Goal: Transaction & Acquisition: Purchase product/service

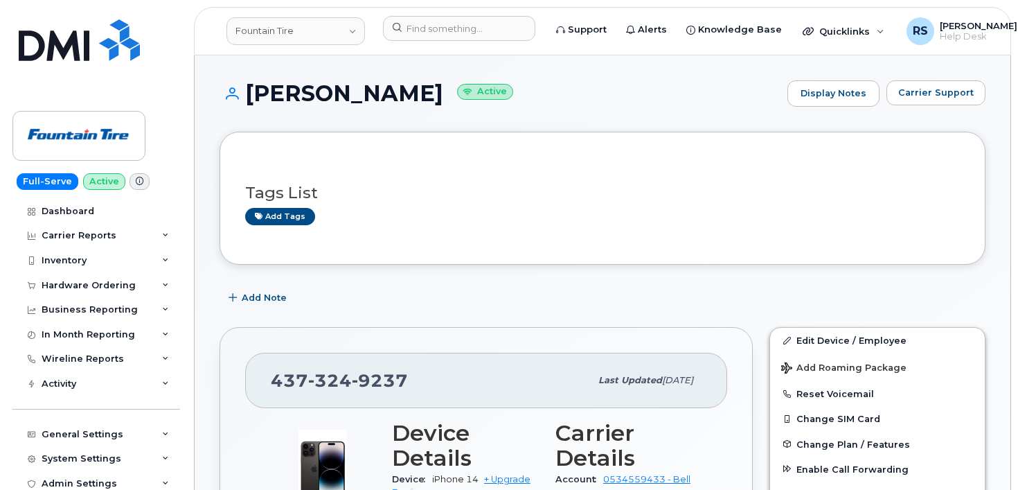
scroll to position [92, 0]
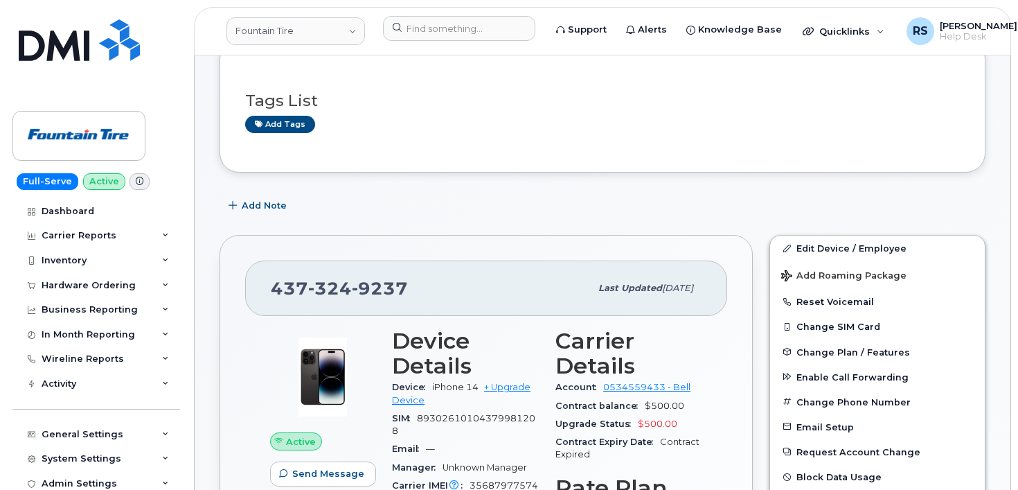
click at [12, 472] on div "Full-Serve Active Dashboard Carrier Reports Monthly Billing Data Daily Data Poo…" at bounding box center [94, 245] width 188 height 490
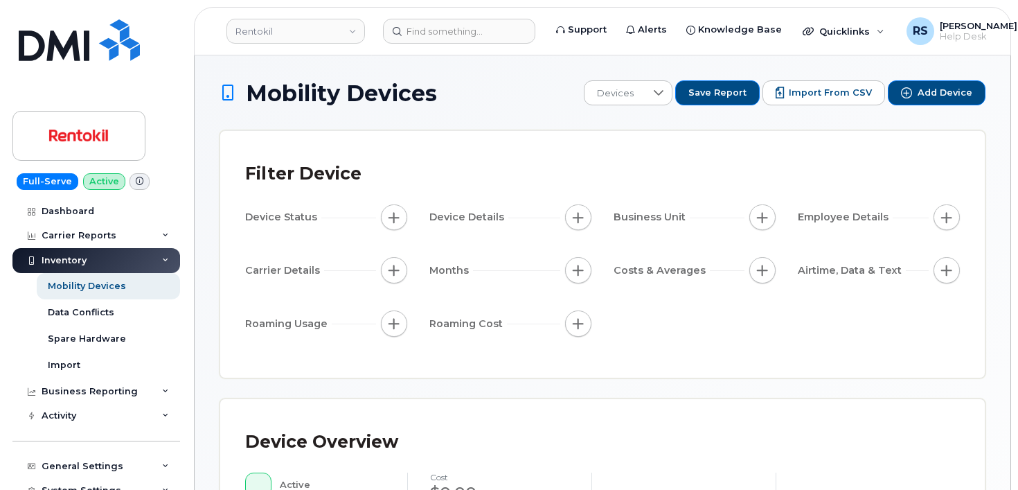
click at [490, 84] on h1 "Mobility Devices" at bounding box center [398, 93] width 357 height 24
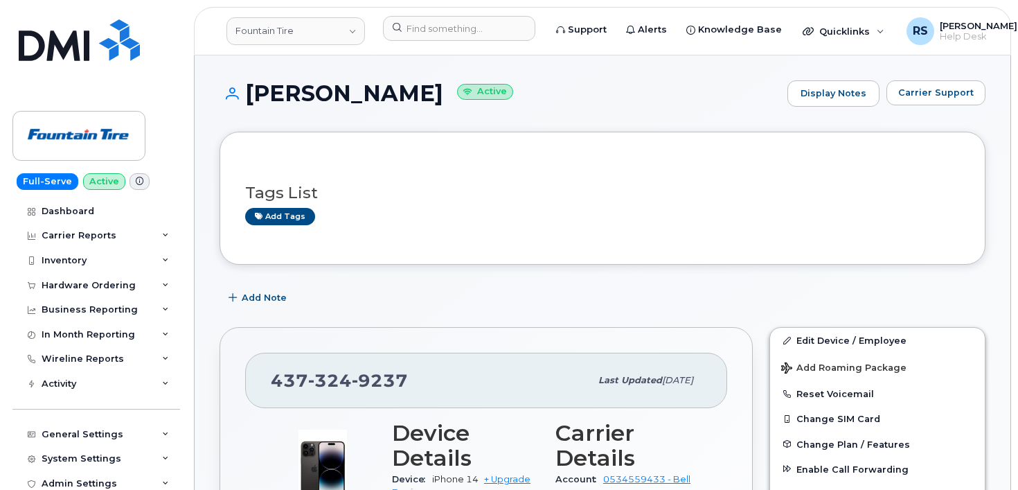
click at [19, 478] on div "Admin Settings" at bounding box center [96, 483] width 168 height 25
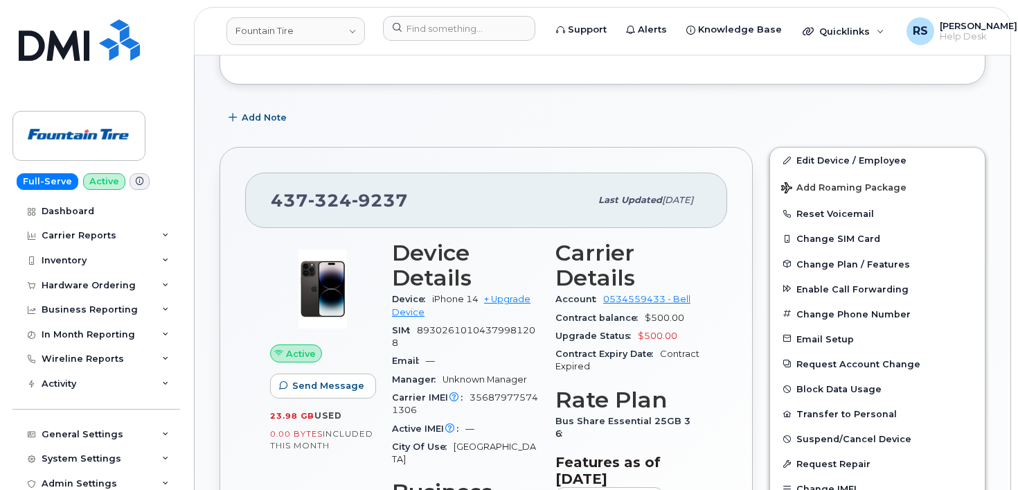
scroll to position [185, 0]
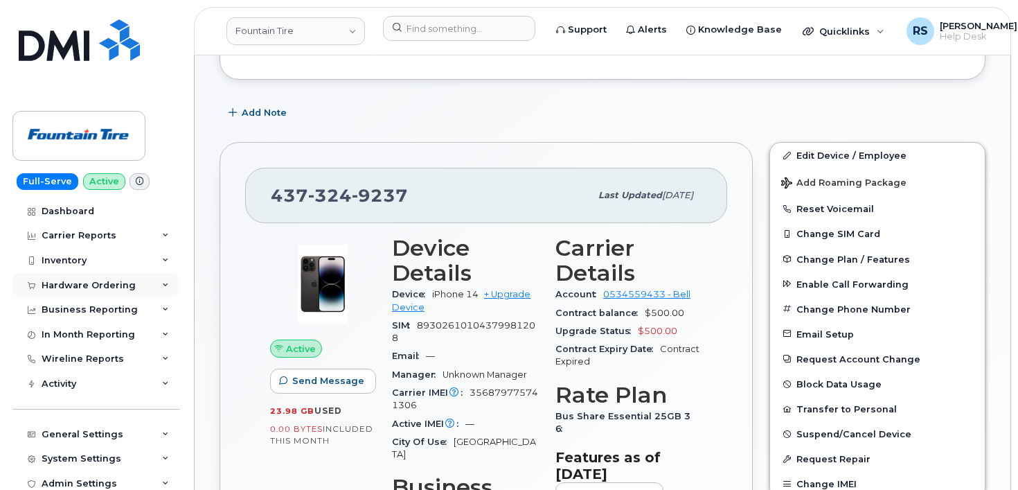
click at [82, 284] on div "Hardware Ordering" at bounding box center [89, 285] width 94 height 11
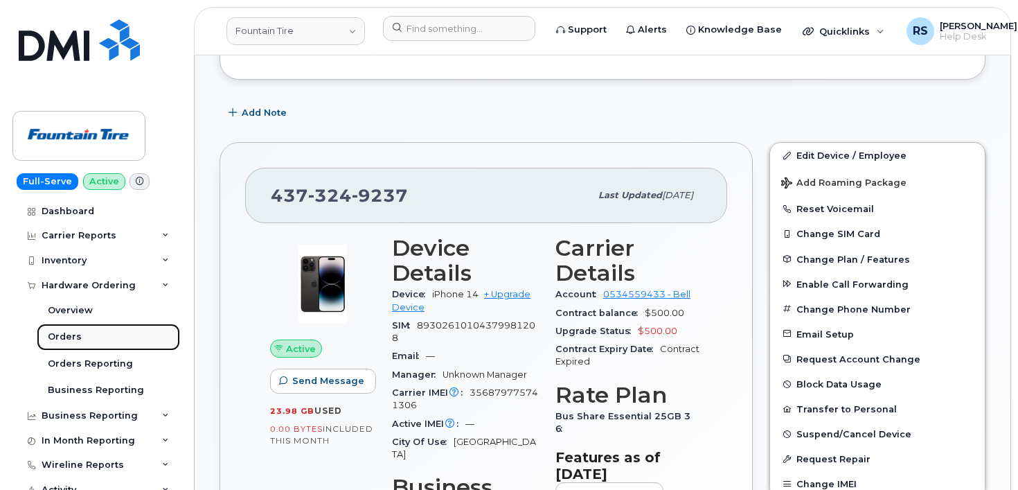
click at [70, 332] on div "Orders" at bounding box center [65, 336] width 34 height 12
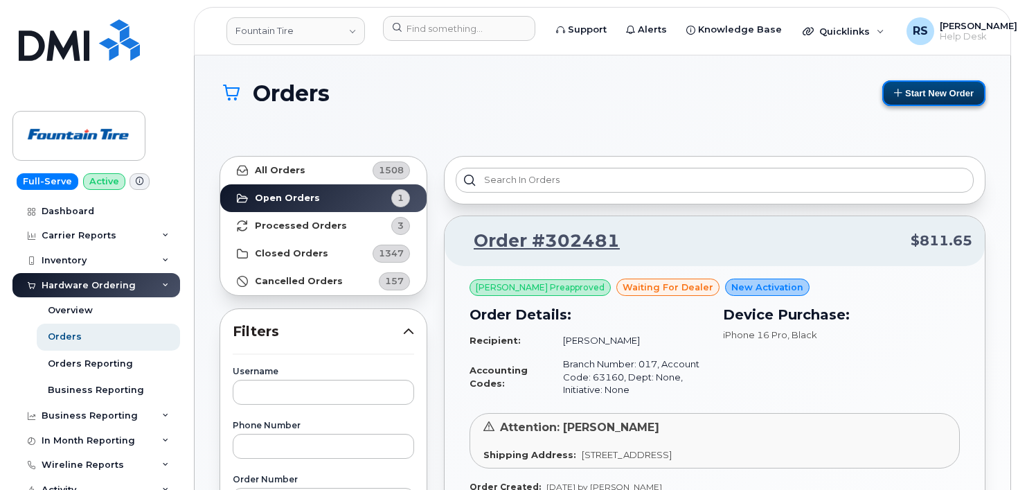
click at [926, 89] on button "Start New Order" at bounding box center [933, 93] width 103 height 26
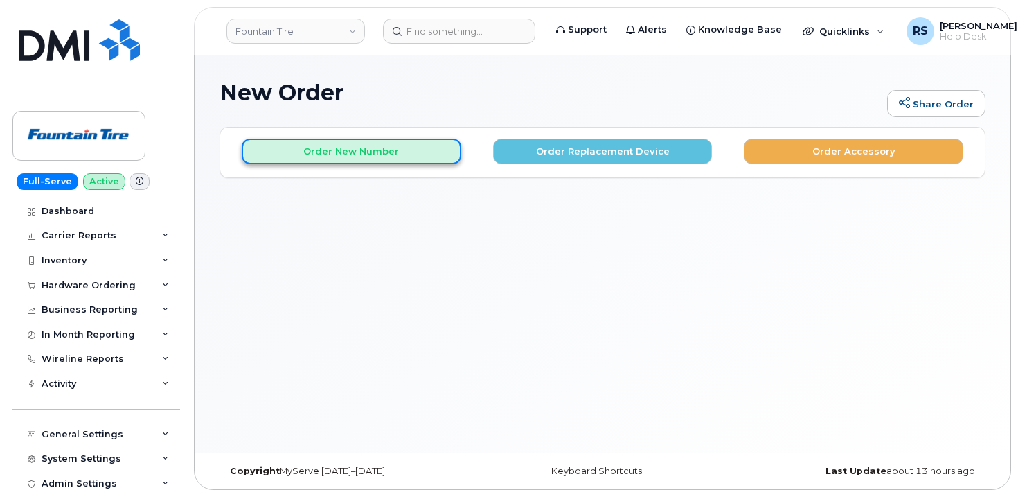
click at [310, 155] on button "Order New Number" at bounding box center [352, 152] width 220 height 26
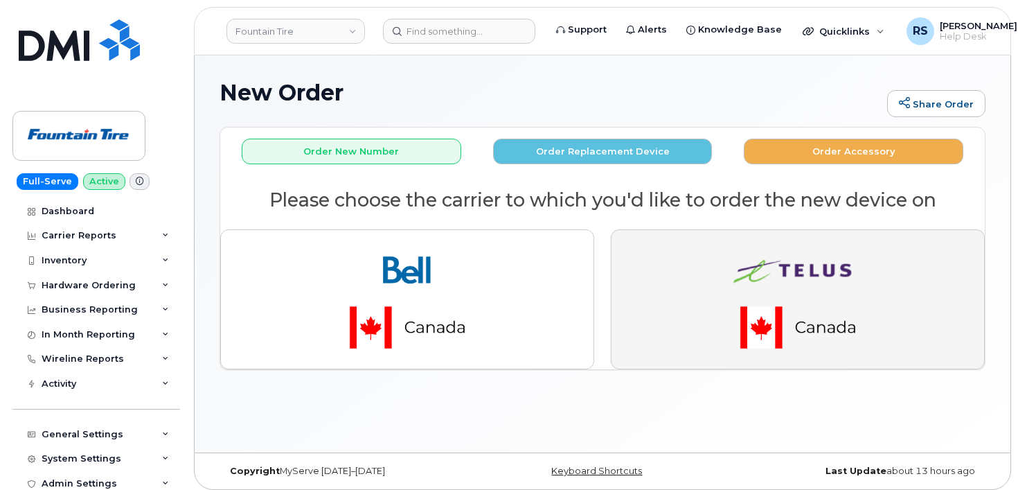
click at [784, 292] on img "button" at bounding box center [798, 299] width 194 height 116
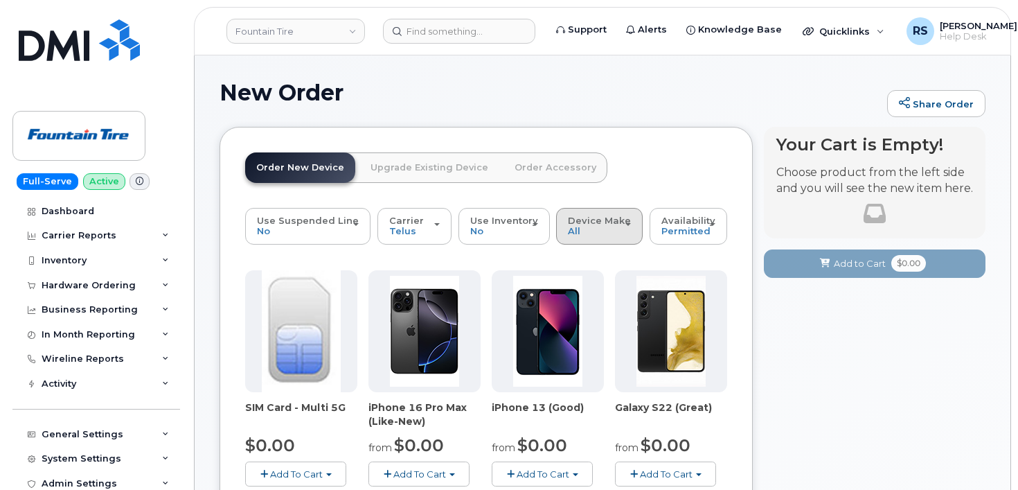
click at [573, 224] on span "Device Make" at bounding box center [599, 220] width 63 height 11
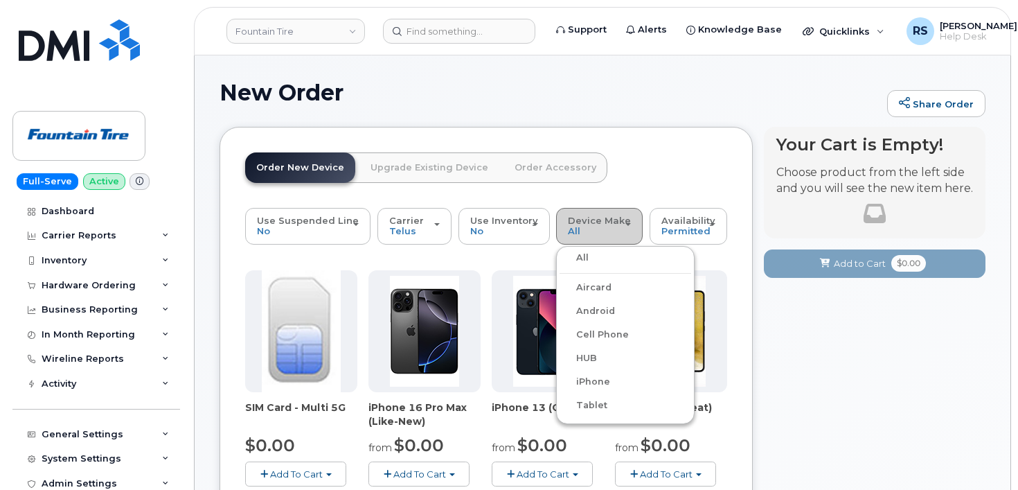
scroll to position [46, 0]
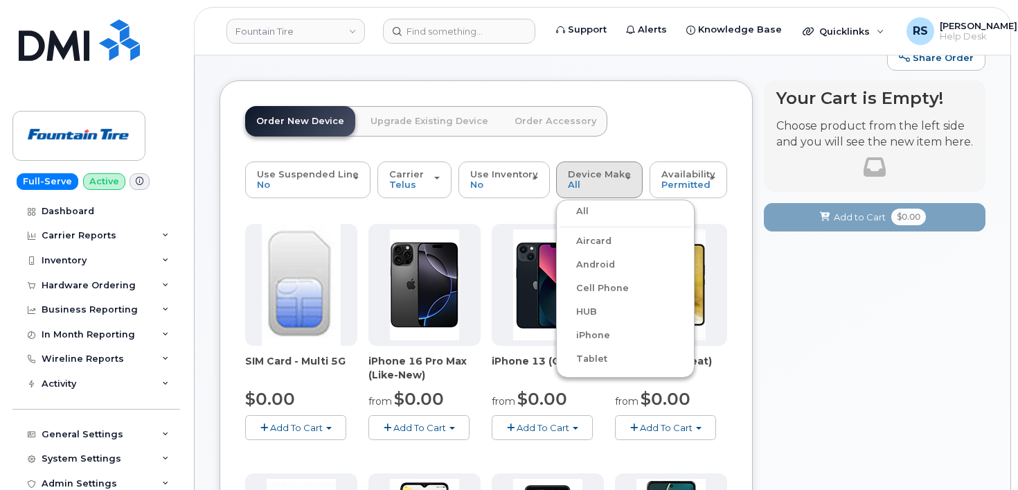
click at [586, 264] on label "Android" at bounding box center [587, 264] width 55 height 17
click at [0, 0] on input "Android" at bounding box center [0, 0] width 0 height 0
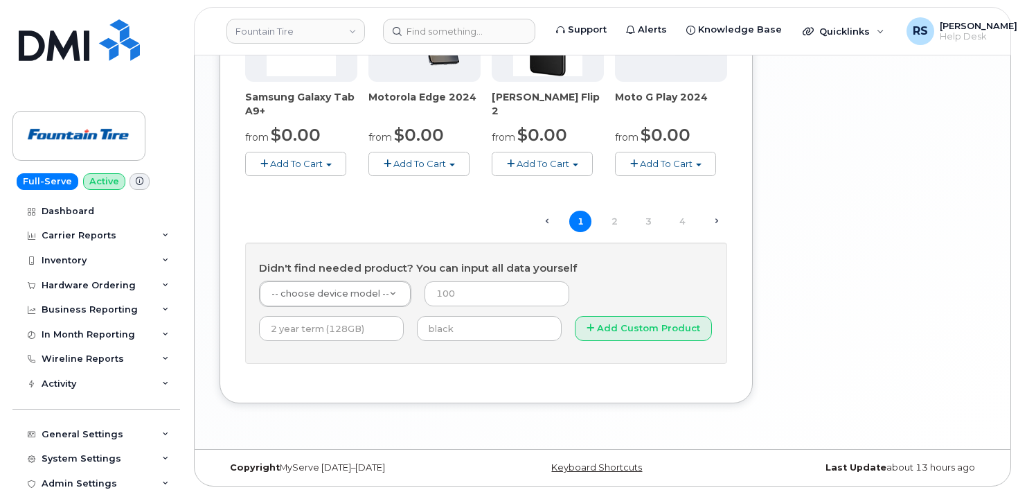
scroll to position [1062, 0]
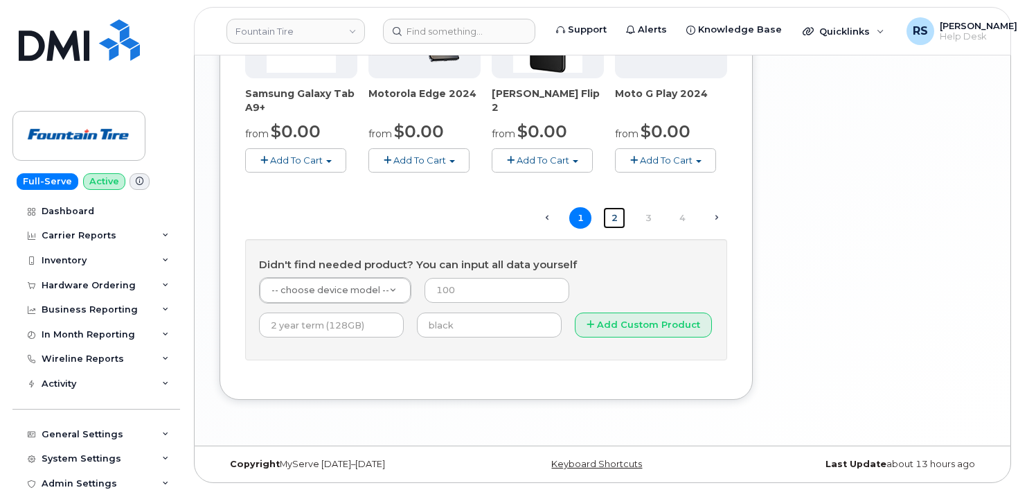
click at [616, 219] on link "2" at bounding box center [614, 217] width 22 height 21
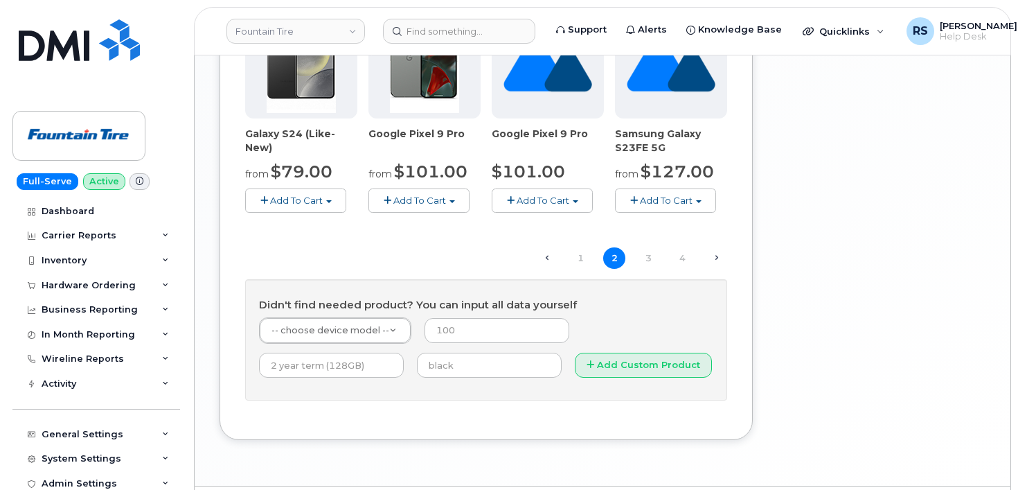
scroll to position [1023, 0]
click at [646, 250] on link "3" at bounding box center [648, 256] width 22 height 21
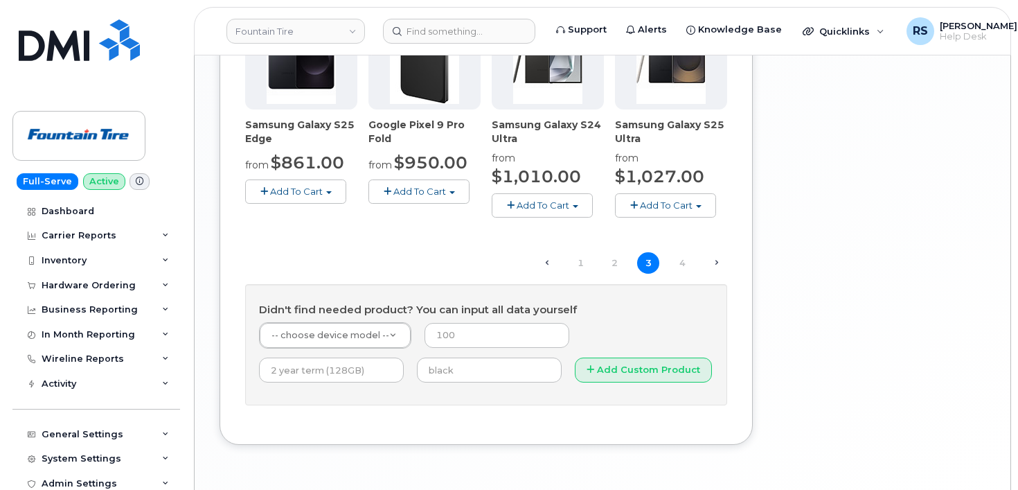
scroll to position [1069, 0]
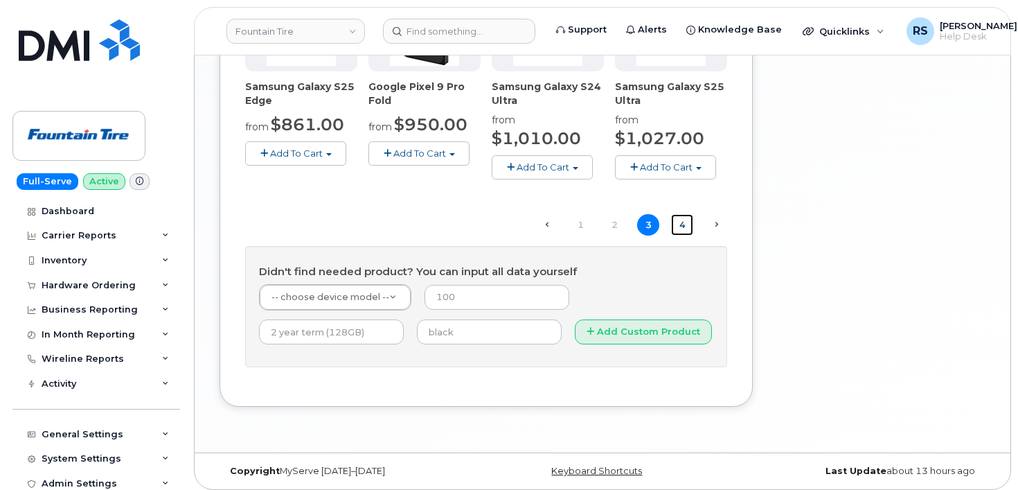
click at [682, 224] on link "4" at bounding box center [682, 224] width 22 height 21
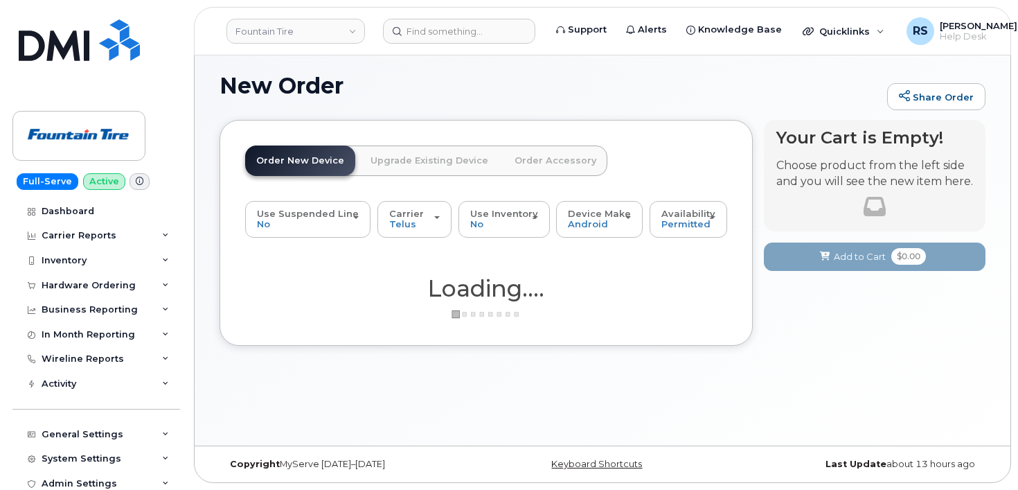
scroll to position [7, 0]
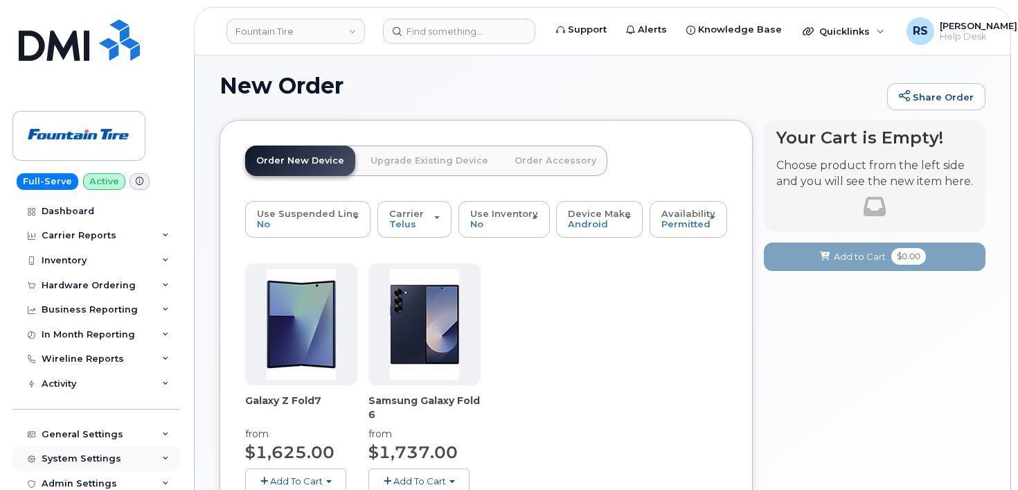
click at [12, 460] on div "System Settings" at bounding box center [96, 458] width 168 height 25
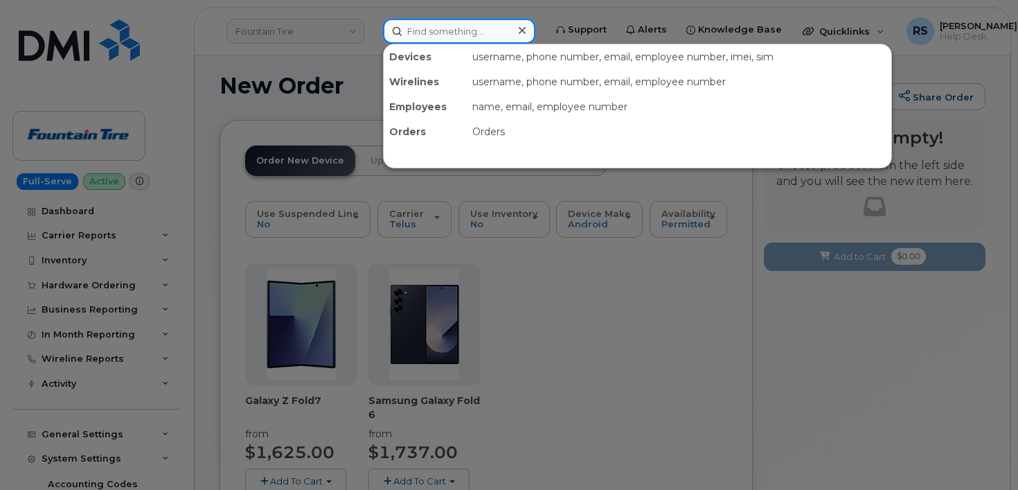
click at [410, 29] on input at bounding box center [459, 31] width 152 height 25
click at [424, 39] on input at bounding box center [459, 31] width 152 height 25
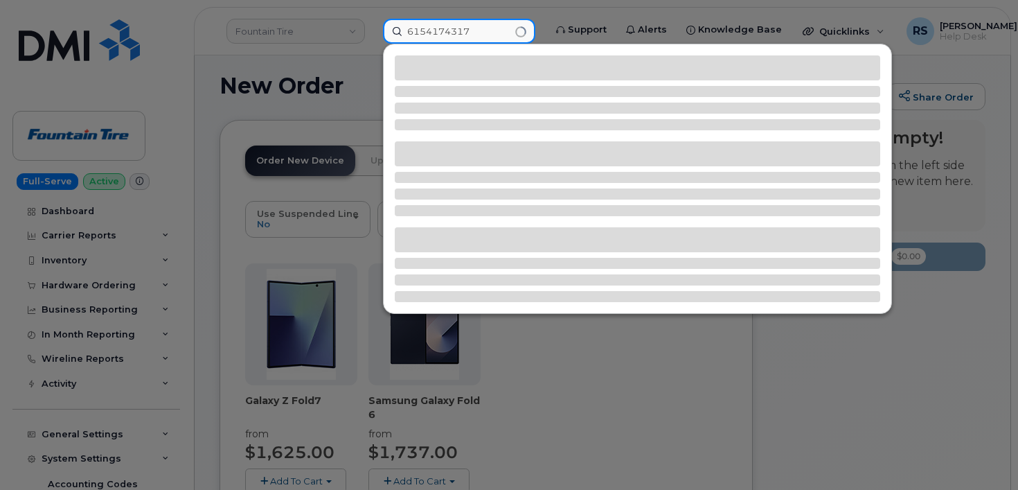
type input "6154174317"
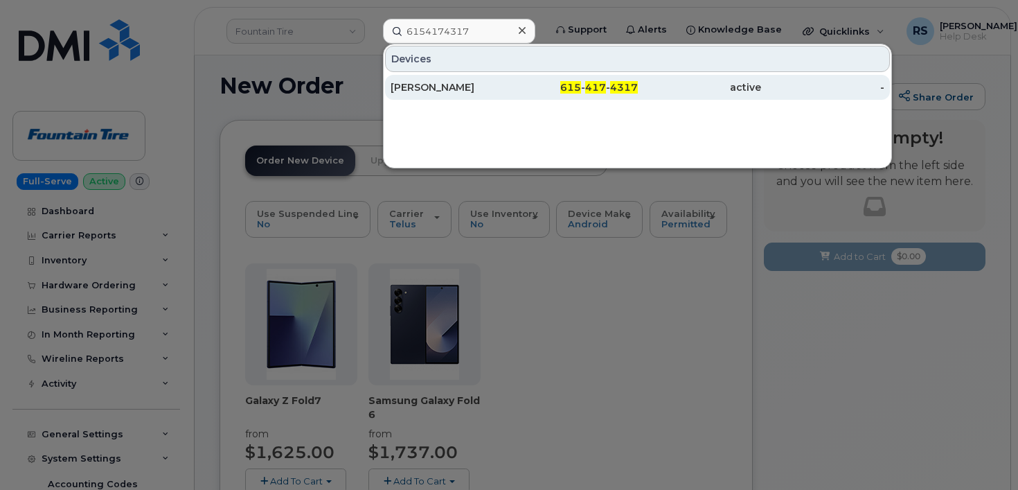
click at [442, 82] on div "[PERSON_NAME]" at bounding box center [452, 87] width 123 height 14
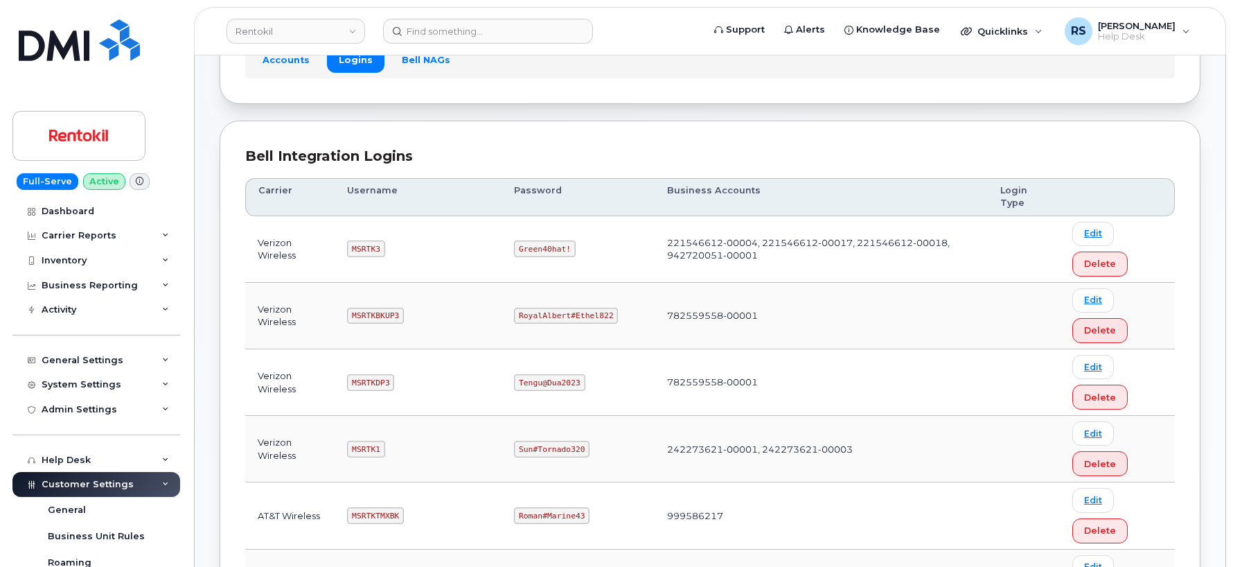
scroll to position [139, 0]
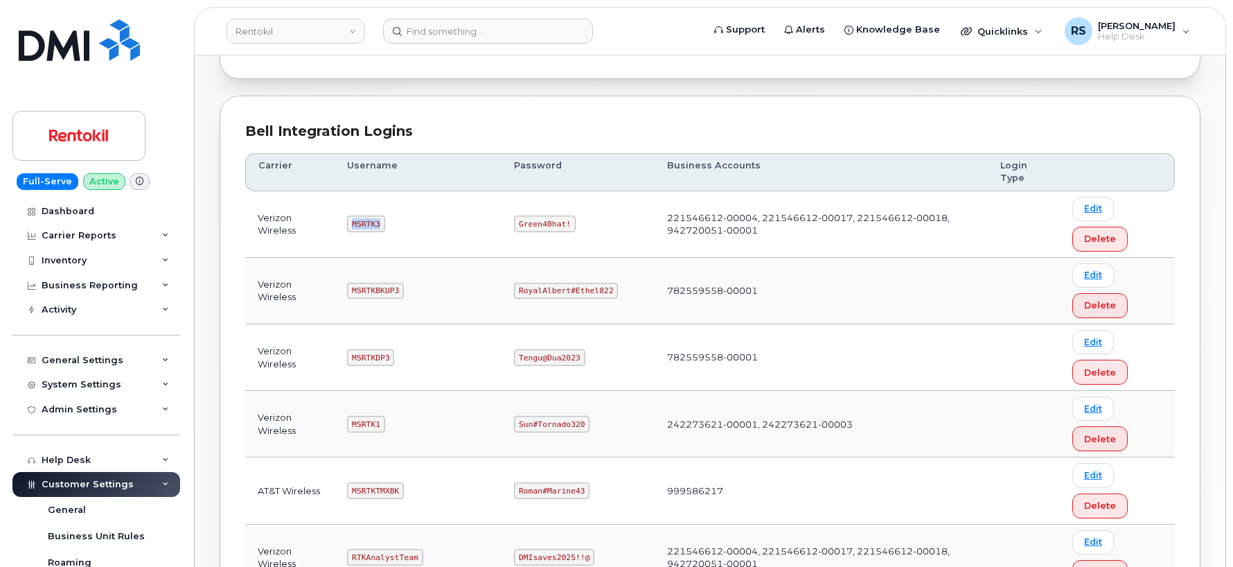
drag, startPoint x: 354, startPoint y: 224, endPoint x: 397, endPoint y: 233, distance: 43.9
click at [397, 233] on td "MSRTK3" at bounding box center [417, 224] width 167 height 66
copy code "MSRTK3"
drag, startPoint x: 519, startPoint y: 222, endPoint x: 598, endPoint y: 226, distance: 78.4
click at [598, 226] on td "Green40hat!" at bounding box center [577, 224] width 152 height 66
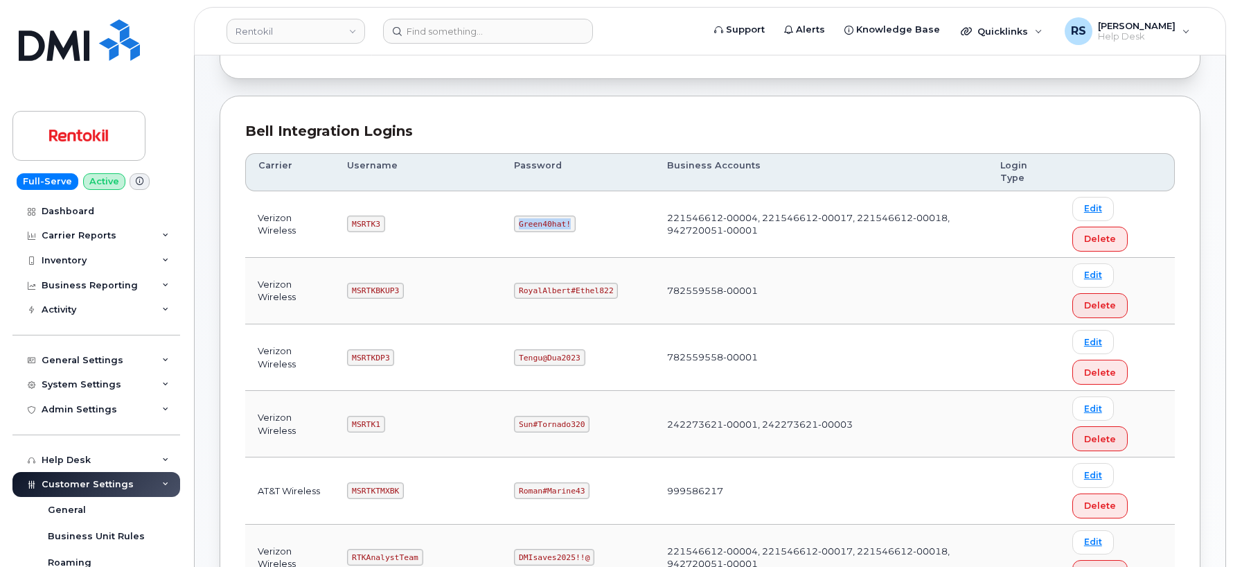
copy code "Green40hat!"
drag, startPoint x: 353, startPoint y: 221, endPoint x: 380, endPoint y: 226, distance: 27.6
click at [381, 228] on code "MSRTK3" at bounding box center [365, 223] width 37 height 17
copy code "MSRTK3"
drag, startPoint x: 518, startPoint y: 224, endPoint x: 565, endPoint y: 226, distance: 47.2
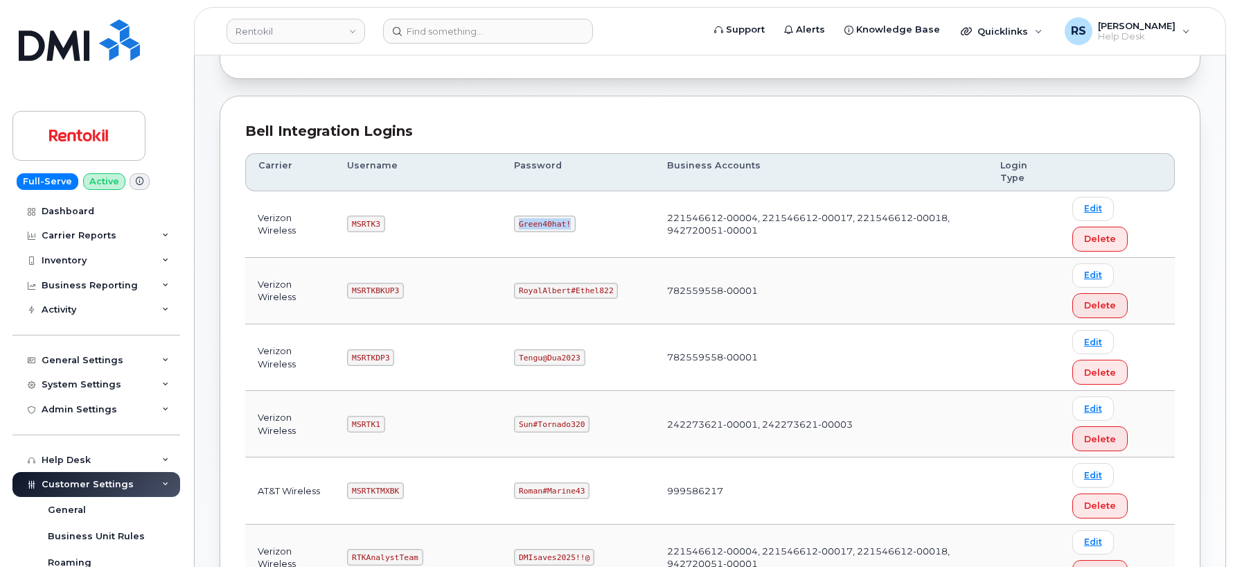
click at [565, 226] on code "Green40hat!" at bounding box center [545, 223] width 62 height 17
copy code "Green40hat!"
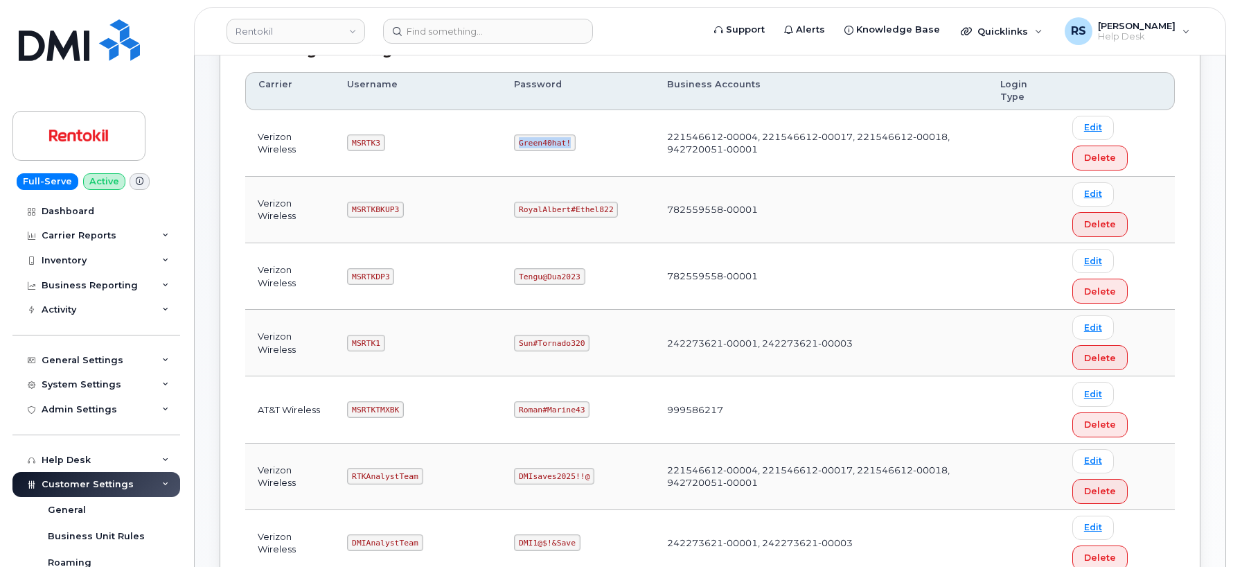
scroll to position [277, 0]
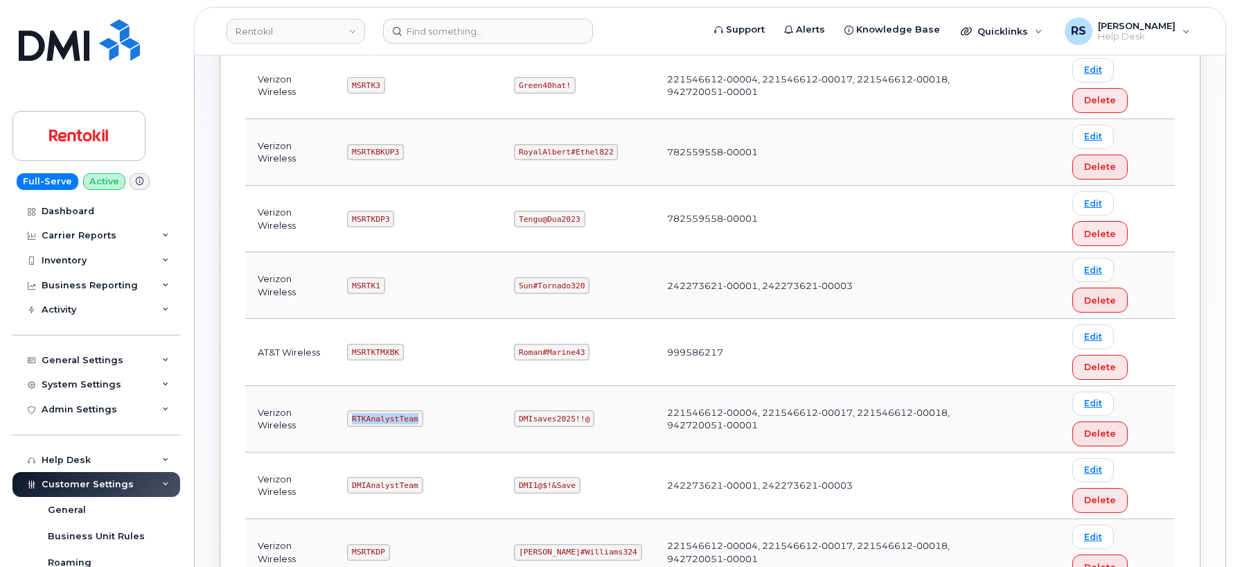
drag, startPoint x: 356, startPoint y: 415, endPoint x: 427, endPoint y: 424, distance: 71.9
click at [427, 424] on td "RTKAnalystTeam" at bounding box center [417, 419] width 167 height 66
copy code "RTKAnalystTeam"
drag, startPoint x: 517, startPoint y: 417, endPoint x: 588, endPoint y: 428, distance: 72.2
click at [588, 428] on td "DMIsaves2025!!@" at bounding box center [577, 419] width 152 height 66
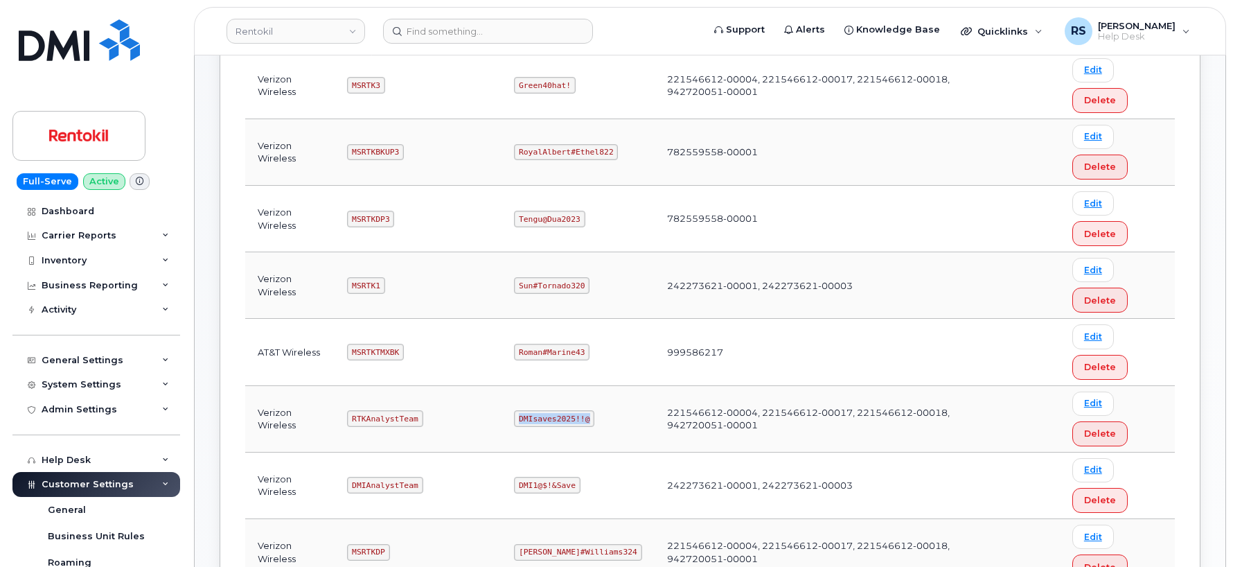
copy code "DMIsaves2025!!@"
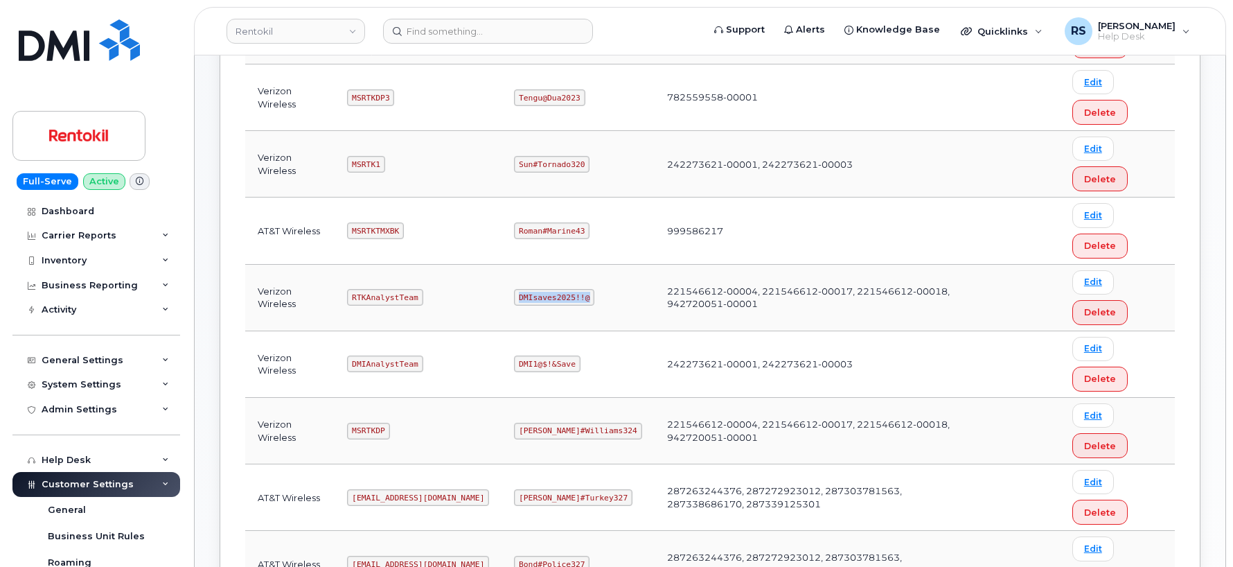
scroll to position [416, 0]
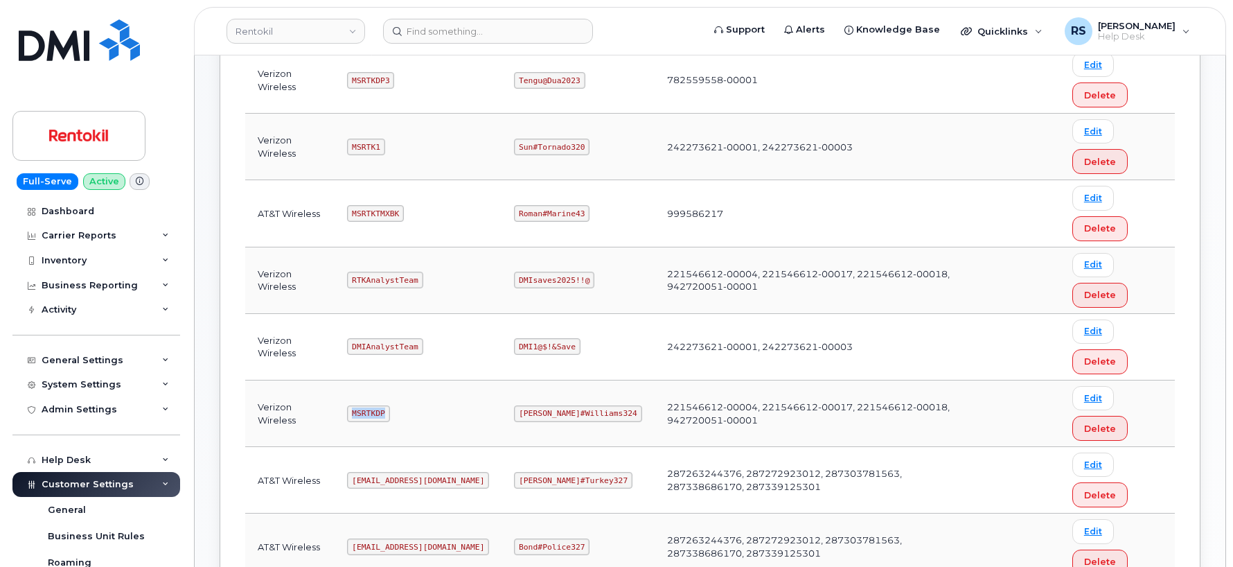
drag, startPoint x: 355, startPoint y: 413, endPoint x: 393, endPoint y: 414, distance: 37.4
click at [393, 414] on td "MSRTKDP" at bounding box center [417, 413] width 167 height 66
copy code "MSRTKDP"
drag, startPoint x: 517, startPoint y: 413, endPoint x: 593, endPoint y: 425, distance: 76.4
click at [593, 425] on td "Gertie#Williams324" at bounding box center [577, 413] width 152 height 66
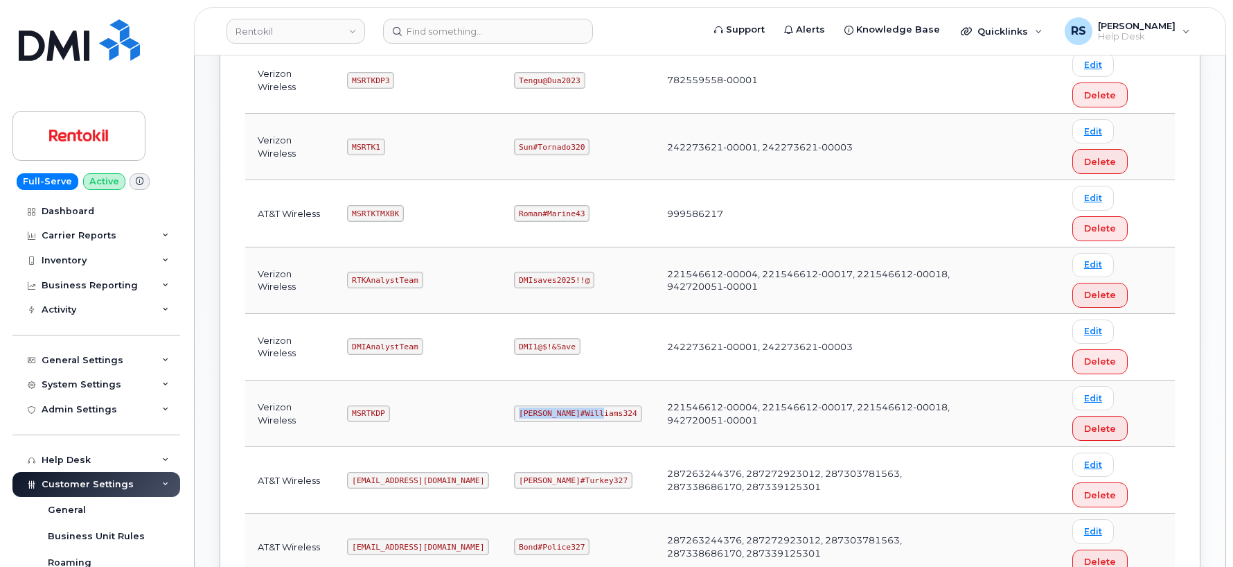
copy code "Gertie#Williams324"
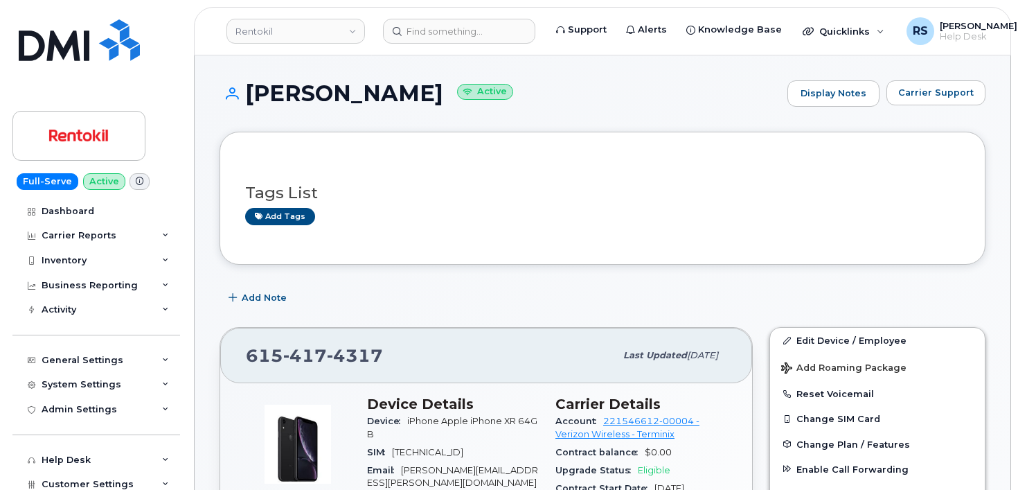
click at [654, 96] on h1 "[PERSON_NAME] Active" at bounding box center [500, 93] width 561 height 24
